Goal: Transaction & Acquisition: Obtain resource

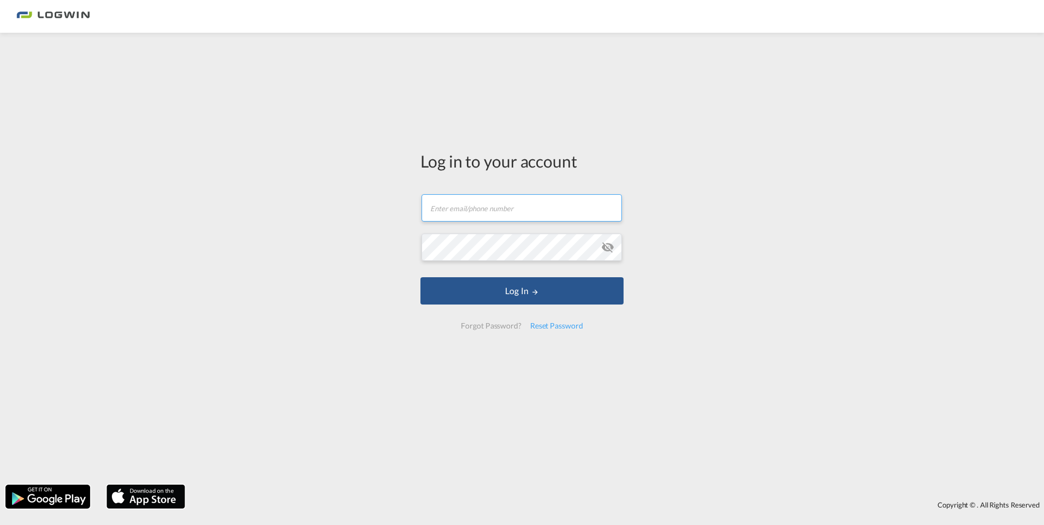
type input "[PERSON_NAME][EMAIL_ADDRESS][PERSON_NAME][DOMAIN_NAME]"
click at [529, 305] on form "[PERSON_NAME][EMAIL_ADDRESS][PERSON_NAME][DOMAIN_NAME] Email field is required …" at bounding box center [522, 261] width 203 height 157
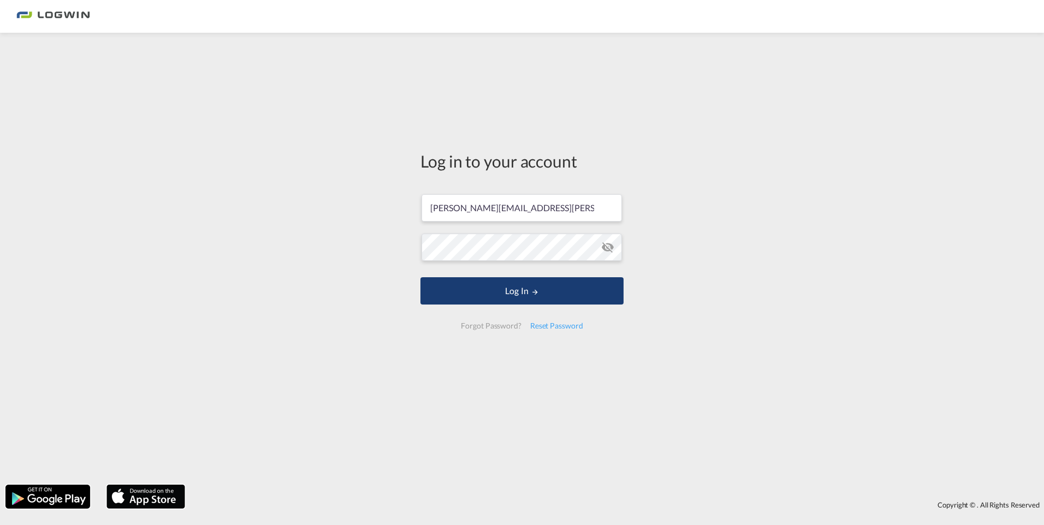
click at [515, 290] on button "Log In" at bounding box center [522, 290] width 203 height 27
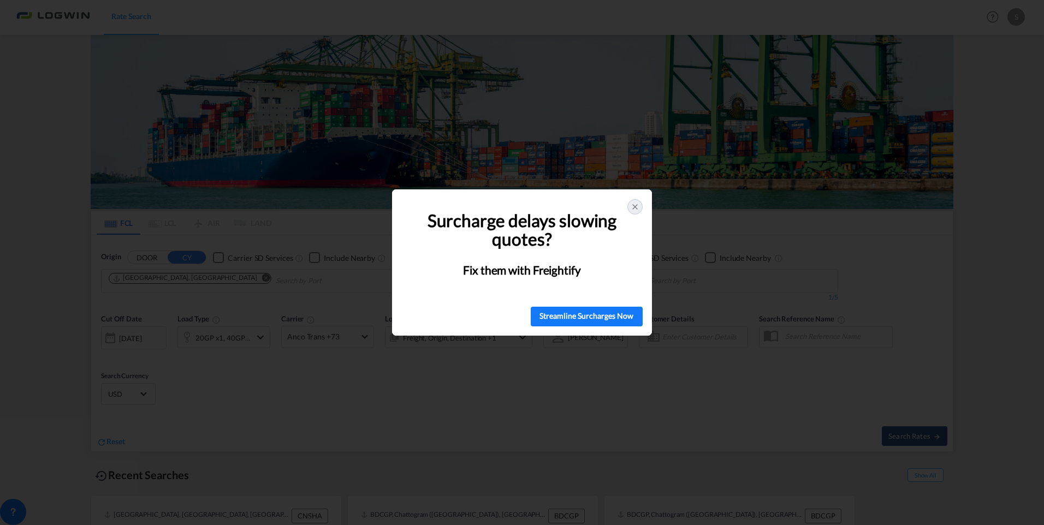
click at [639, 204] on icon at bounding box center [635, 207] width 9 height 9
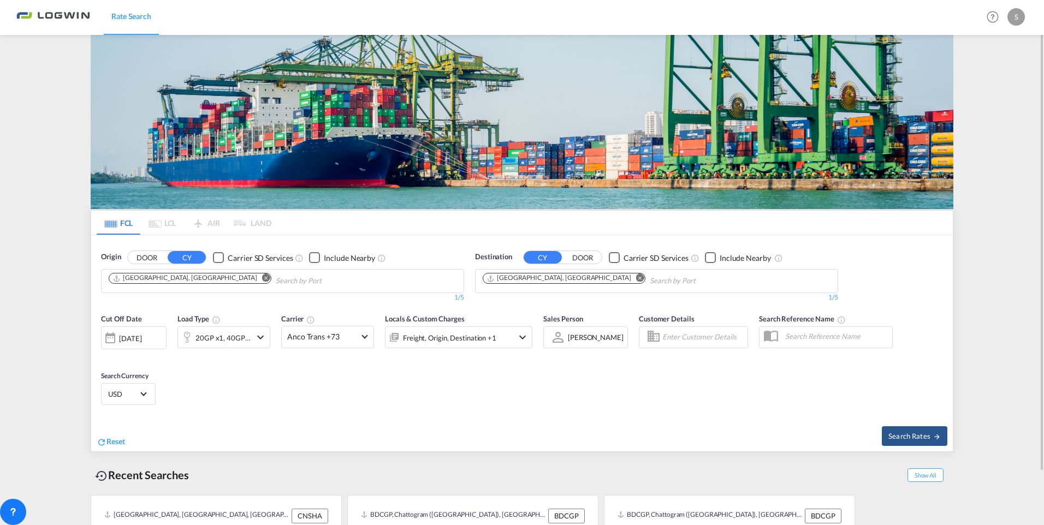
click at [262, 277] on md-icon "Remove" at bounding box center [266, 278] width 8 height 8
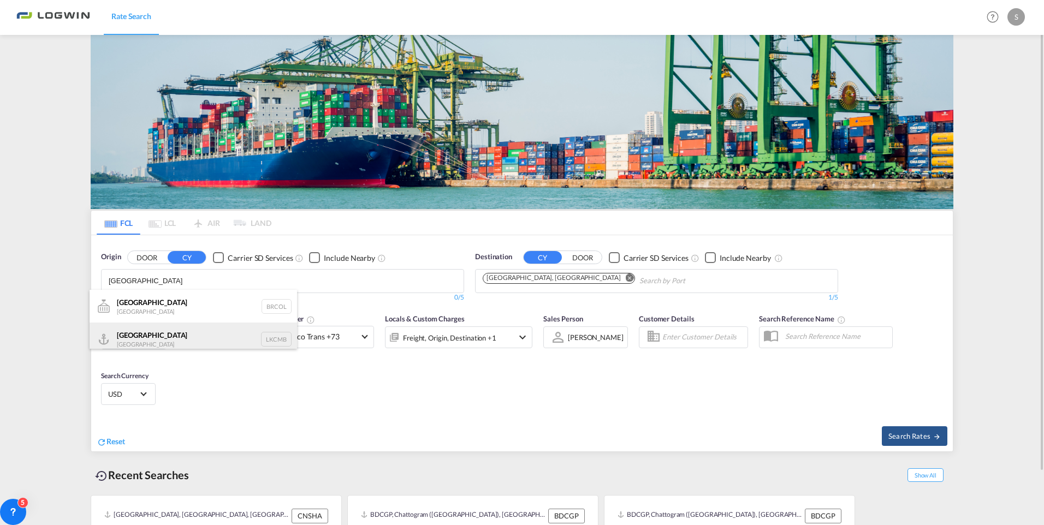
type input "[GEOGRAPHIC_DATA]"
click at [133, 348] on div "Colombo [GEOGRAPHIC_DATA] LKCMB" at bounding box center [194, 339] width 208 height 33
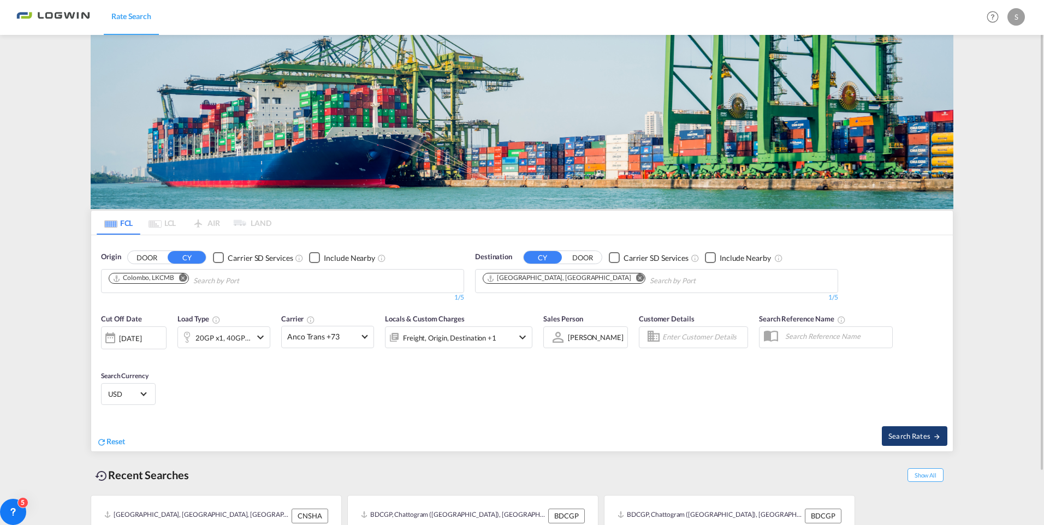
click at [908, 435] on span "Search Rates" at bounding box center [915, 436] width 52 height 9
type input "LKCMB to DEHAM / [DATE]"
